Goal: Find specific page/section: Find specific page/section

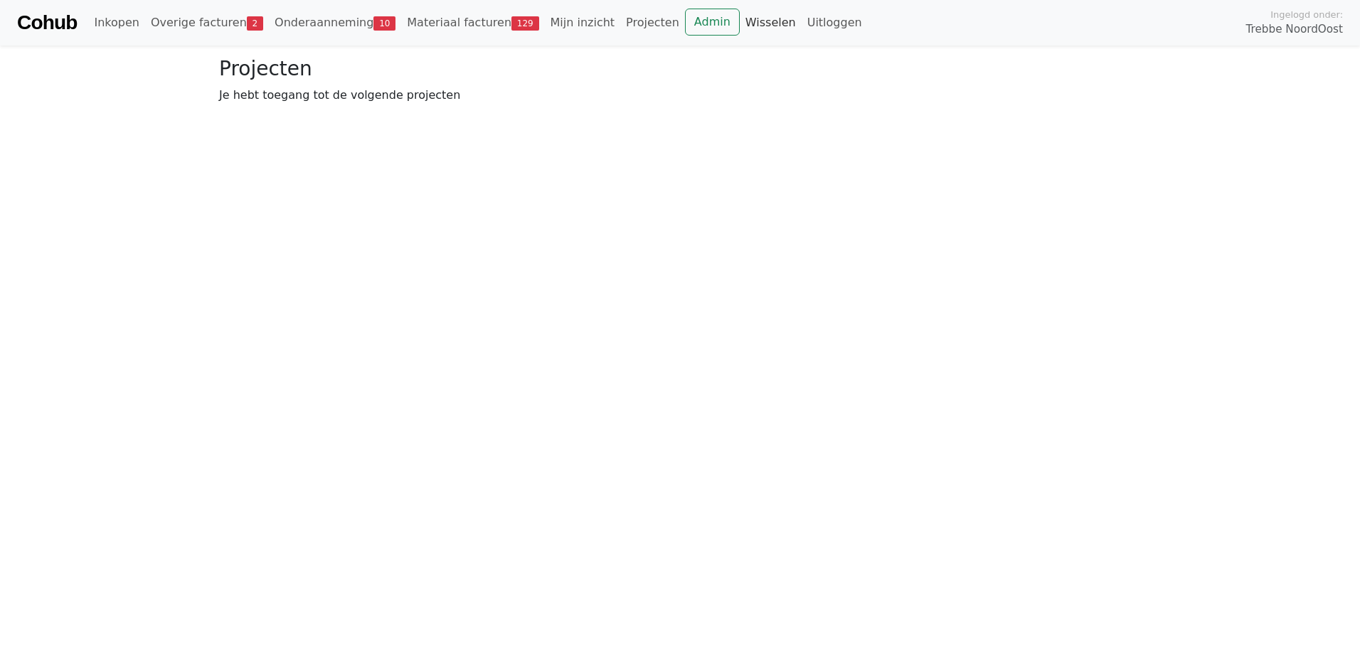
click at [740, 18] on link "Wisselen" at bounding box center [771, 23] width 62 height 28
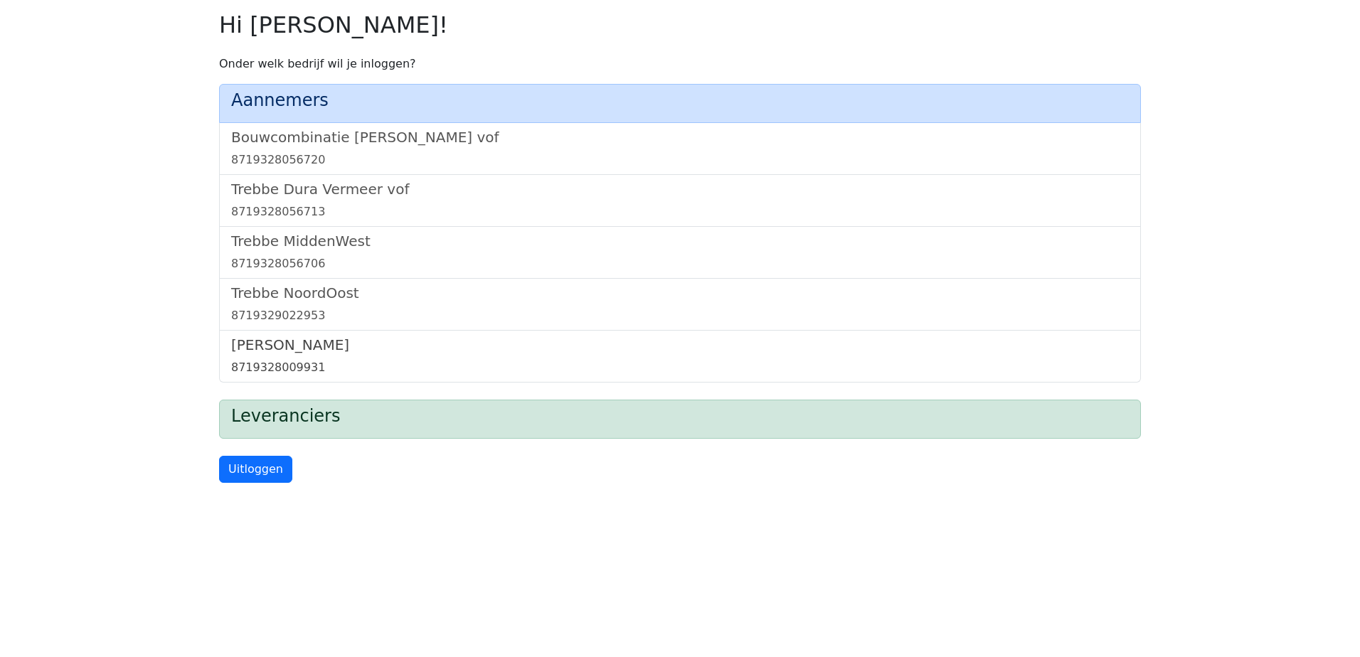
click at [285, 343] on h5 "[PERSON_NAME]" at bounding box center [679, 344] width 897 height 17
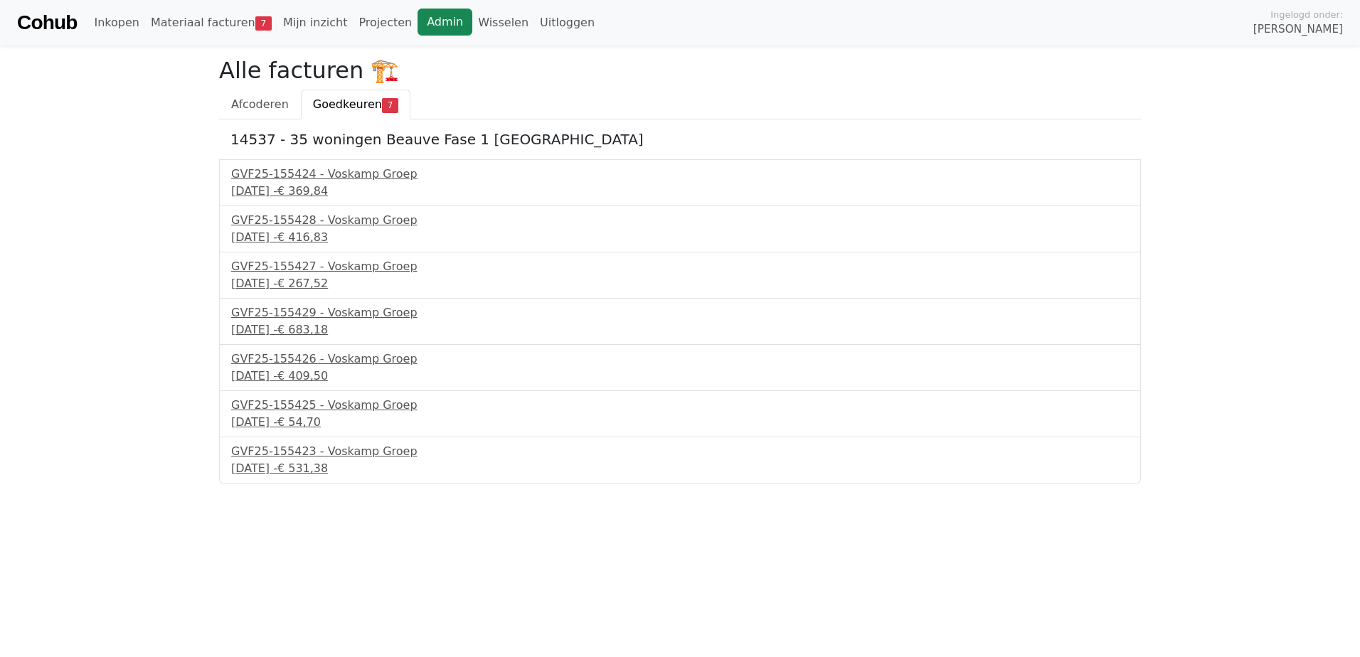
click at [417, 28] on link "Admin" at bounding box center [444, 22] width 55 height 27
